Goal: Task Accomplishment & Management: Use online tool/utility

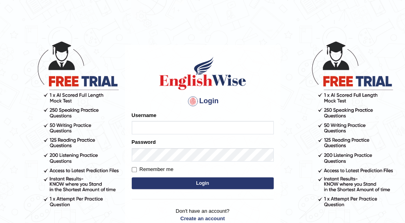
drag, startPoint x: 0, startPoint y: 0, endPoint x: 144, endPoint y: 129, distance: 193.9
click at [144, 129] on input "Username" at bounding box center [203, 127] width 142 height 13
type input "Alroantony"
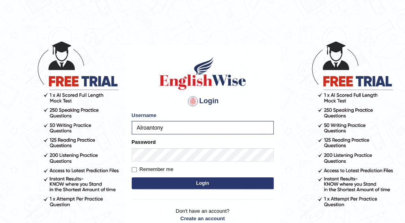
click at [201, 181] on button "Login" at bounding box center [203, 184] width 142 height 12
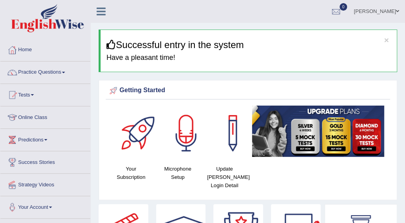
click at [43, 118] on link "Online Class" at bounding box center [45, 117] width 90 height 20
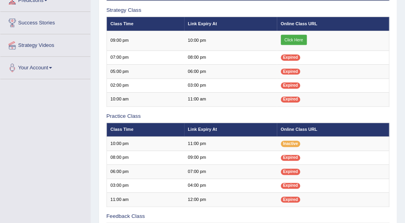
scroll to position [140, 0]
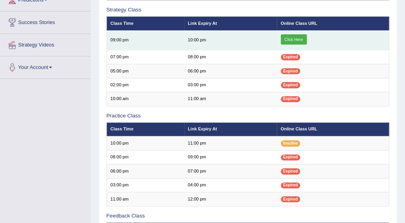
click at [297, 42] on link "Click Here" at bounding box center [294, 39] width 26 height 10
